Goal: Task Accomplishment & Management: Use online tool/utility

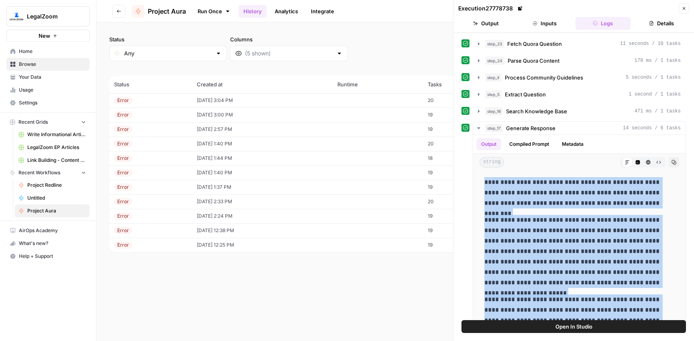
scroll to position [559, 0]
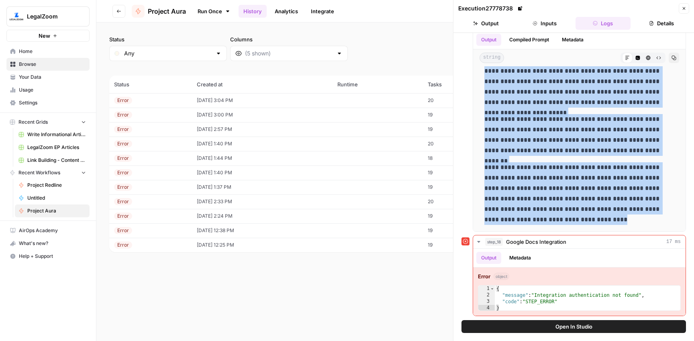
click at [33, 63] on span "Browse" at bounding box center [52, 64] width 67 height 7
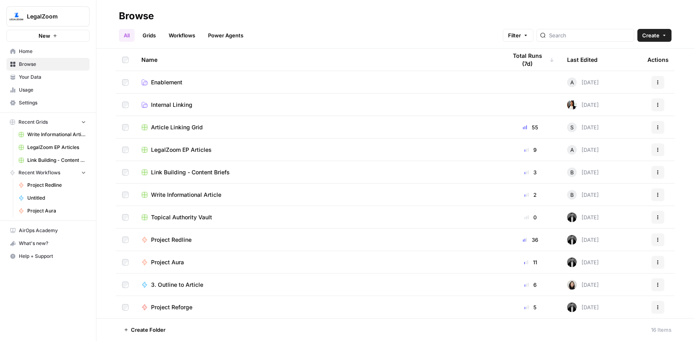
click at [178, 238] on span "Project Redline" at bounding box center [171, 240] width 41 height 8
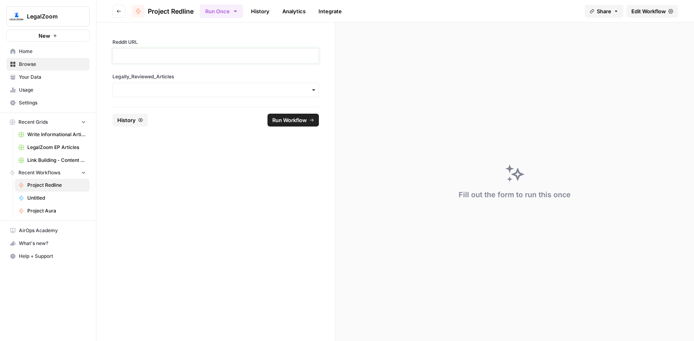
click at [159, 58] on p at bounding box center [216, 56] width 196 height 8
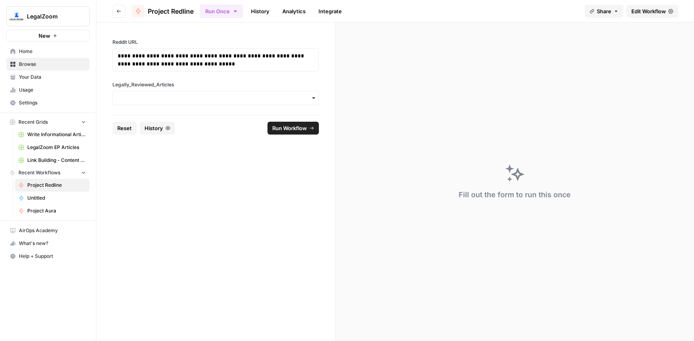
click at [167, 104] on div "button" at bounding box center [215, 98] width 206 height 14
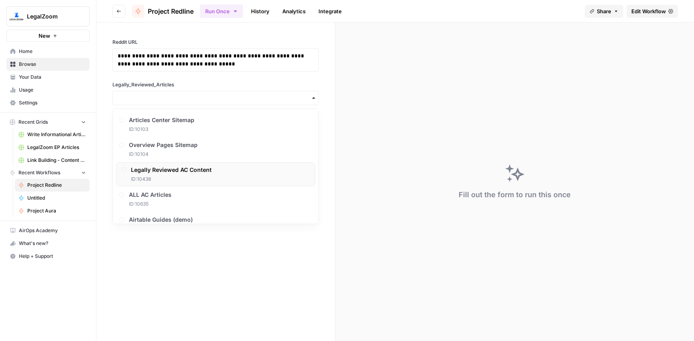
click at [177, 168] on span "Legally Reviewed AC Content" at bounding box center [171, 170] width 81 height 8
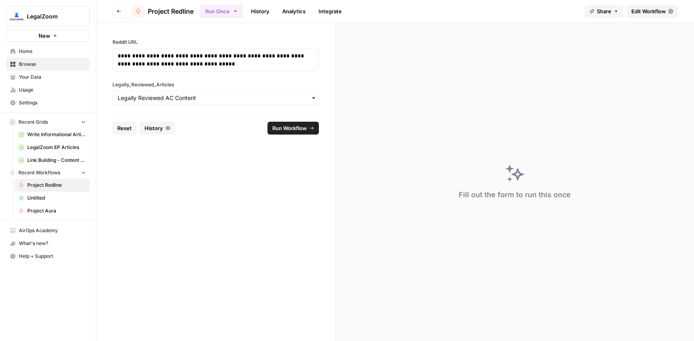
click at [287, 123] on button "Run Workflow" at bounding box center [292, 128] width 51 height 13
click at [263, 9] on link "History" at bounding box center [260, 11] width 28 height 13
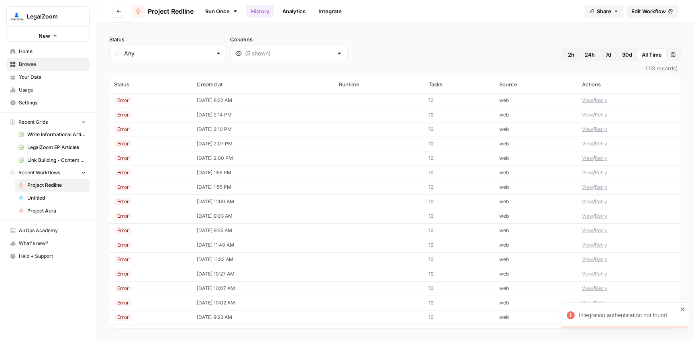
click at [201, 100] on td "[DATE] 8:22 AM" at bounding box center [263, 100] width 142 height 14
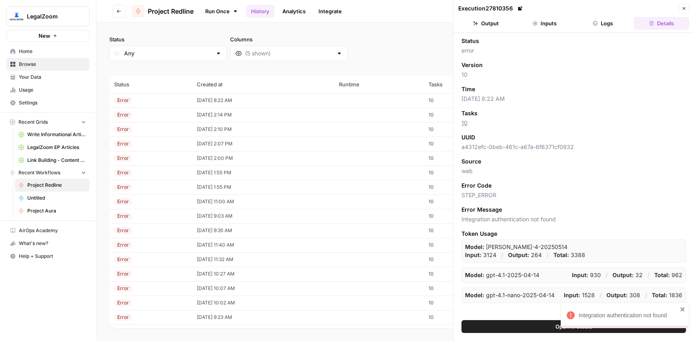
click at [603, 23] on button "Logs" at bounding box center [602, 23] width 55 height 13
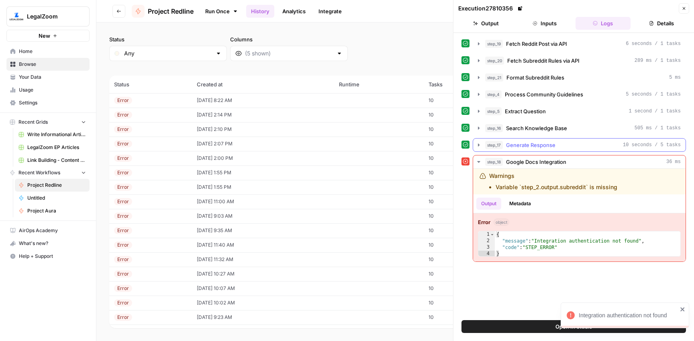
click at [547, 141] on span "Generate Response" at bounding box center [530, 145] width 49 height 8
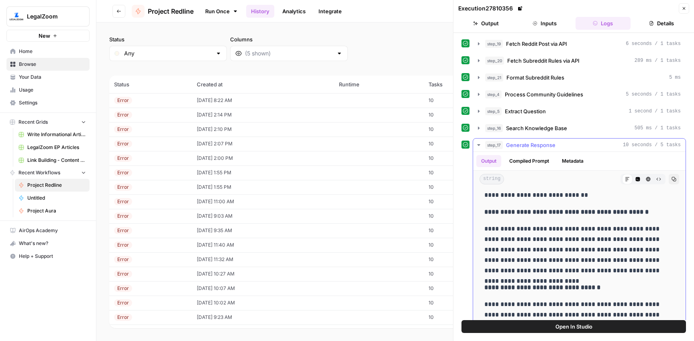
scroll to position [38, 0]
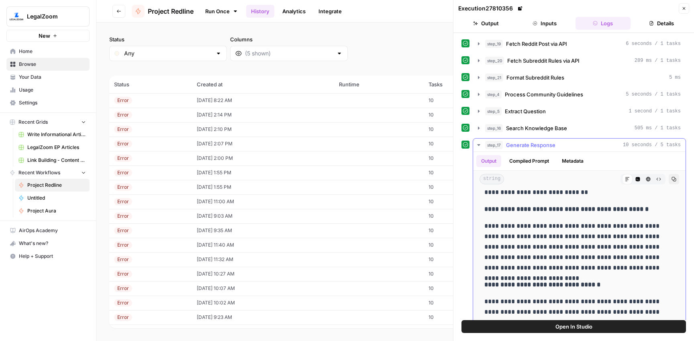
drag, startPoint x: 483, startPoint y: 226, endPoint x: 557, endPoint y: 236, distance: 74.5
click at [557, 236] on div "**********" at bounding box center [578, 295] width 199 height 285
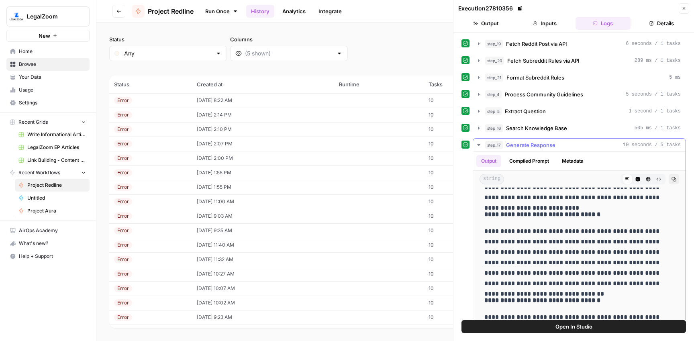
scroll to position [109, 0]
drag, startPoint x: 482, startPoint y: 230, endPoint x: 505, endPoint y: 234, distance: 23.1
click at [505, 234] on div "**********" at bounding box center [578, 224] width 199 height 285
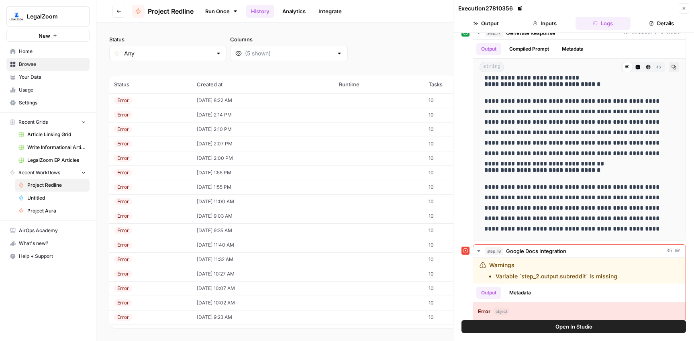
scroll to position [147, 0]
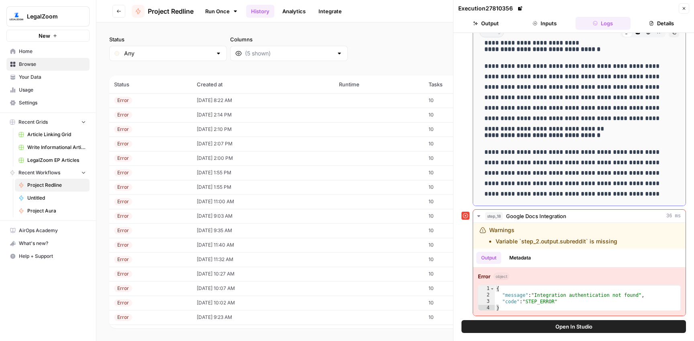
drag, startPoint x: 482, startPoint y: 241, endPoint x: 670, endPoint y: 121, distance: 222.4
click at [670, 121] on div "**********" at bounding box center [578, 59] width 199 height 285
copy div "**********"
